Goal: Task Accomplishment & Management: Manage account settings

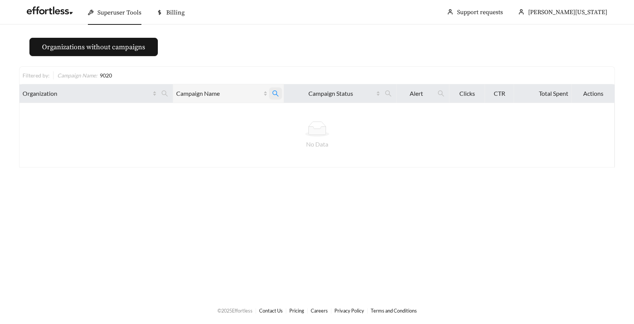
click at [274, 93] on icon "search" at bounding box center [275, 93] width 7 height 7
click at [212, 130] on span "Reset" at bounding box center [211, 131] width 13 height 8
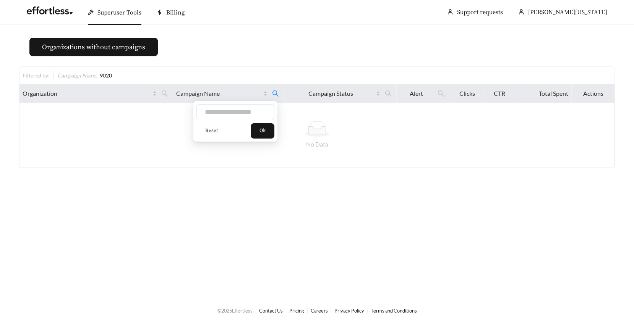
click at [210, 113] on input "text" at bounding box center [235, 112] width 78 height 16
type input "*****"
click at [260, 128] on button "Ok" at bounding box center [263, 130] width 24 height 15
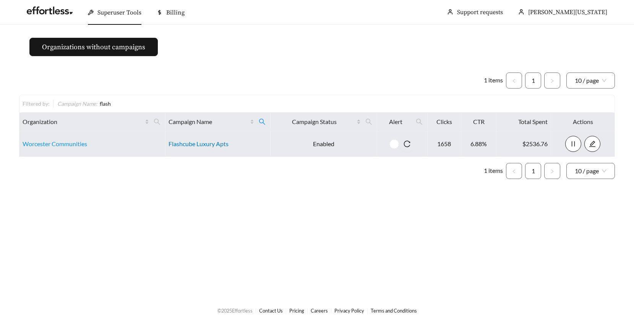
click at [191, 144] on link "Flashcube Luxury Apts" at bounding box center [198, 143] width 60 height 7
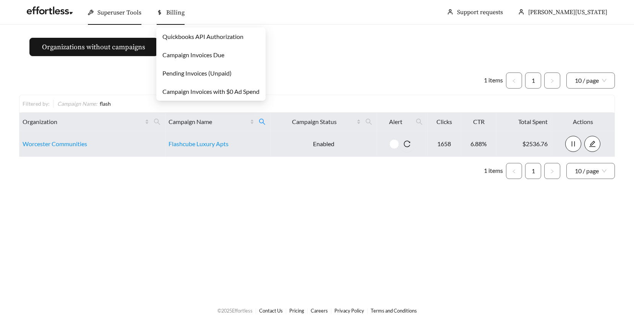
click at [179, 14] on span "Billing" at bounding box center [175, 13] width 18 height 8
click at [172, 72] on link "Pending Invoices (Unpaid)" at bounding box center [196, 73] width 69 height 7
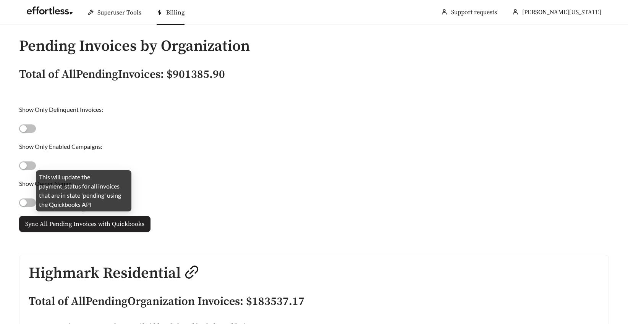
click at [78, 226] on span "Sync All Pending Invoices with Quickbooks" at bounding box center [84, 224] width 119 height 9
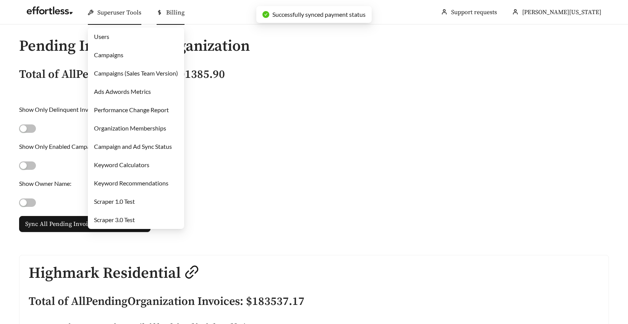
click at [123, 12] on span "Superuser Tools" at bounding box center [119, 13] width 44 height 8
click at [112, 54] on link "Campaigns" at bounding box center [108, 54] width 29 height 7
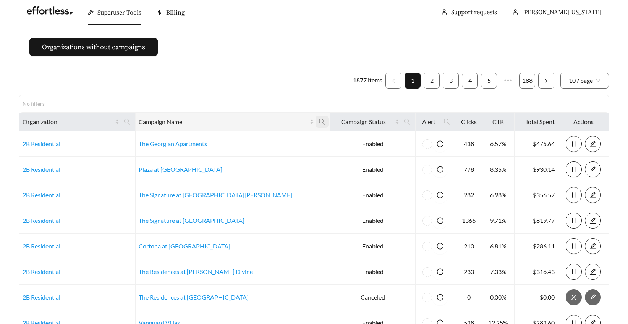
click at [319, 121] on icon "search" at bounding box center [322, 121] width 7 height 7
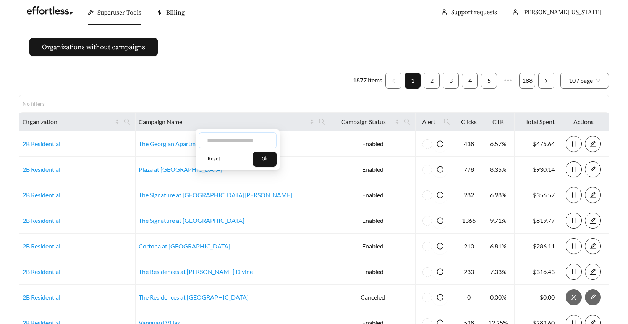
click at [229, 144] on input "text" at bounding box center [238, 141] width 78 height 16
type input "*"
type input "*****"
click at [269, 164] on button "Ok" at bounding box center [265, 159] width 24 height 15
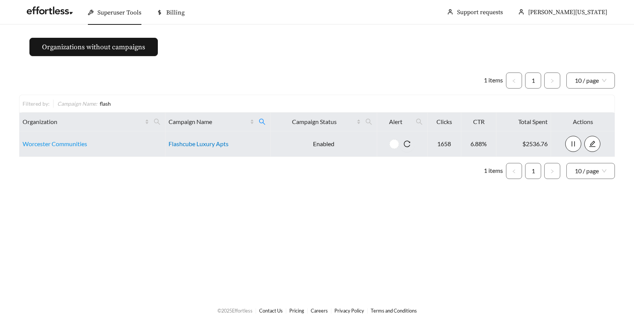
click at [173, 145] on link "Flashcube Luxury Apts" at bounding box center [198, 143] width 60 height 7
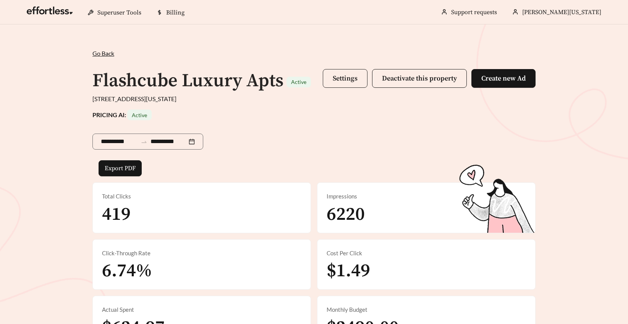
click at [340, 81] on span "Settings" at bounding box center [345, 78] width 25 height 9
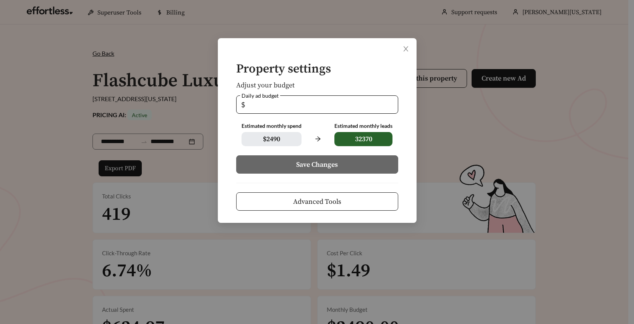
click at [321, 199] on span "Advanced Tools" at bounding box center [317, 202] width 48 height 10
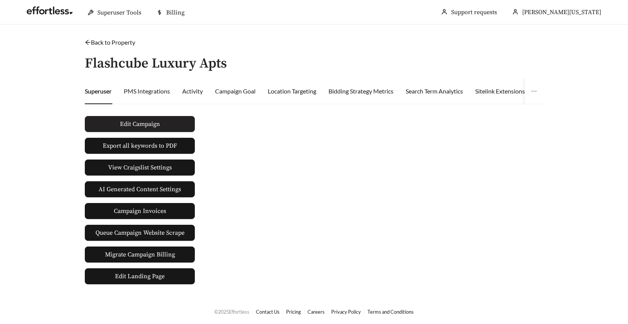
click at [148, 122] on span "Edit Campaign" at bounding box center [140, 124] width 40 height 9
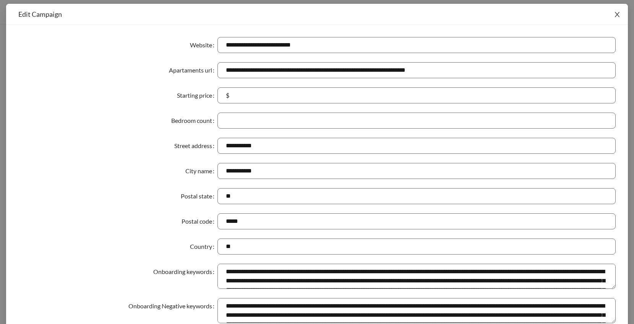
click at [616, 11] on icon "close" at bounding box center [617, 14] width 7 height 7
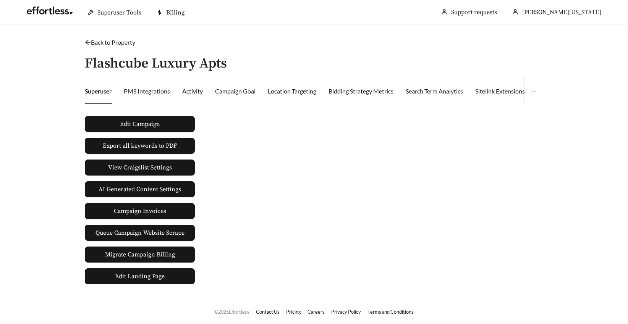
click at [191, 88] on div "Activity" at bounding box center [192, 91] width 21 height 9
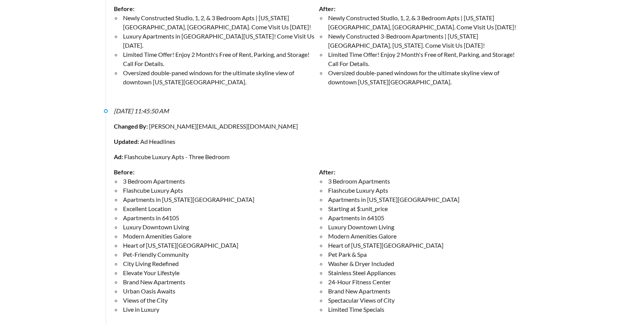
scroll to position [3067, 0]
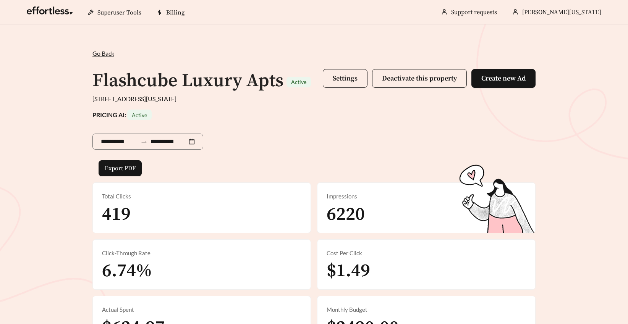
click at [341, 77] on span "Settings" at bounding box center [345, 78] width 25 height 9
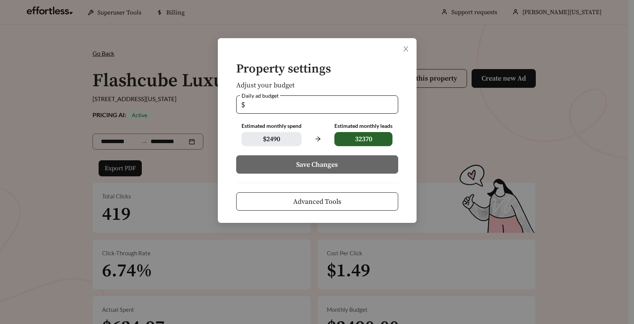
click at [317, 204] on span "Advanced Tools" at bounding box center [317, 202] width 48 height 10
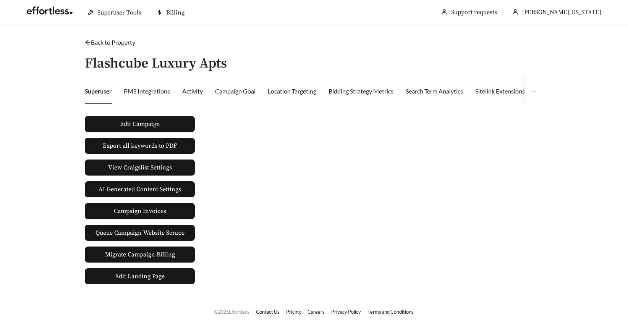
click at [194, 91] on div "Activity" at bounding box center [192, 91] width 21 height 9
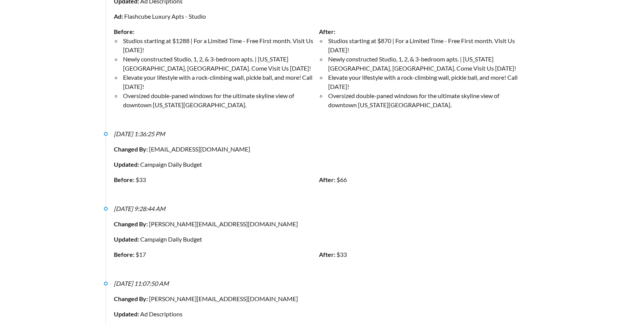
scroll to position [9716, 0]
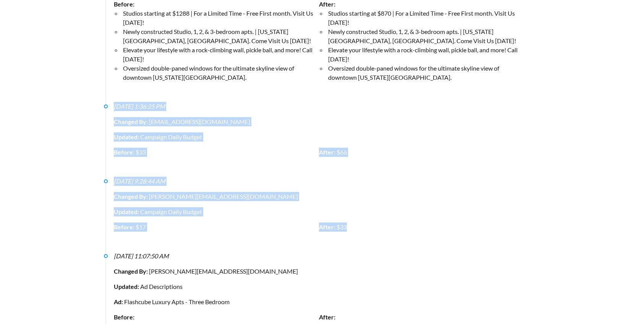
drag, startPoint x: 114, startPoint y: 88, endPoint x: 360, endPoint y: 210, distance: 274.7
copy ul "[DATE] 1:36:25 PM Changed By: [PERSON_NAME][EMAIL_ADDRESS][DOMAIN_NAME] Updated…"
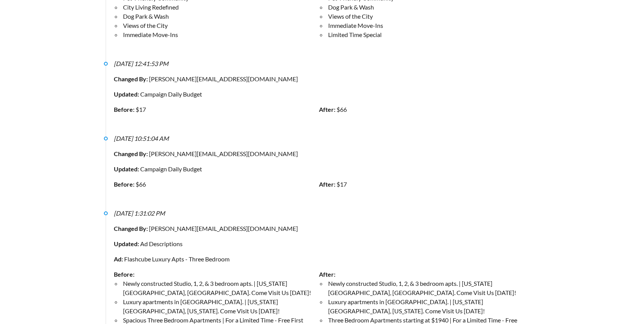
scroll to position [8618, 0]
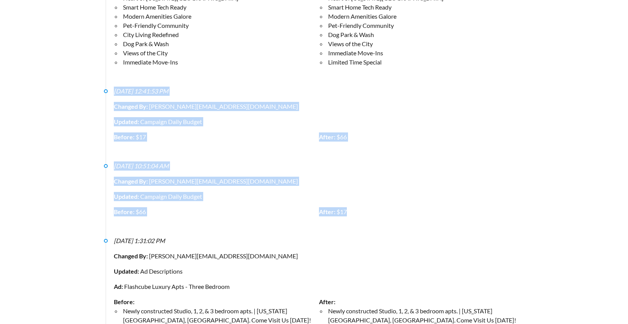
drag, startPoint x: 113, startPoint y: 72, endPoint x: 350, endPoint y: 191, distance: 265.7
copy ul "[DATE] 12:41:53 PM Changed By: [PERSON_NAME][EMAIL_ADDRESS][DOMAIN_NAME] Update…"
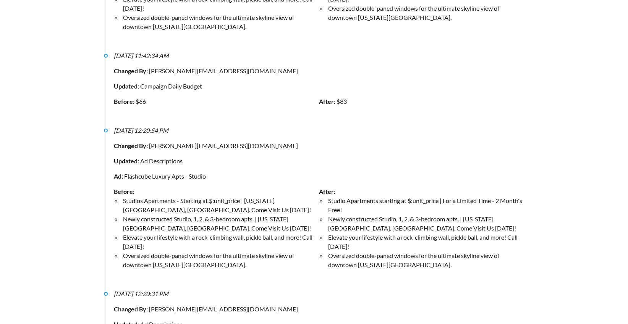
scroll to position [7421, 0]
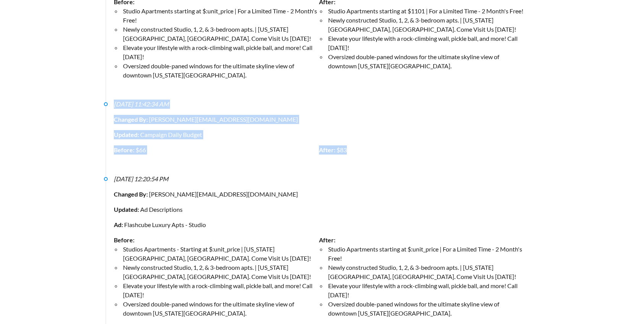
drag, startPoint x: 114, startPoint y: 86, endPoint x: 358, endPoint y: 140, distance: 250.5
click at [358, 140] on div "[DATE] 11:42:34 AM Changed By: [PERSON_NAME][EMAIL_ADDRESS][DOMAIN_NAME] Update…" at bounding box center [319, 130] width 410 height 61
copy div "[DATE] 11:42:34 AM Changed By: [PERSON_NAME][EMAIL_ADDRESS][DOMAIN_NAME] Update…"
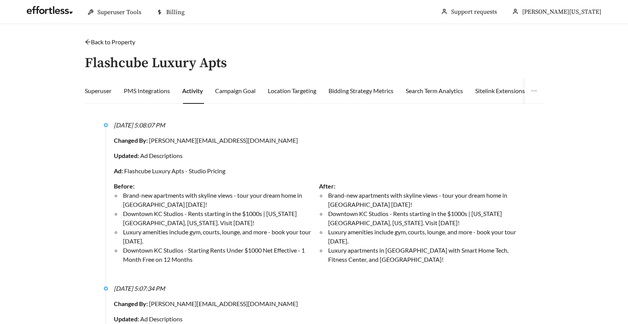
scroll to position [0, 0]
